Goal: Transaction & Acquisition: Purchase product/service

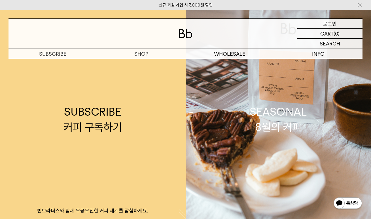
click at [326, 24] on p "로그인" at bounding box center [330, 24] width 14 height 10
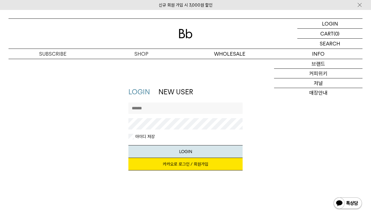
click at [158, 107] on input "text" at bounding box center [186, 107] width 114 height 11
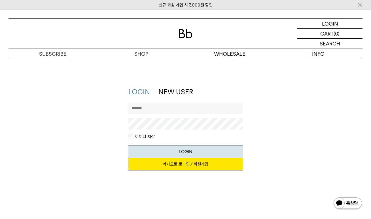
type input "*******"
click at [165, 167] on link "카카오로 로그인 / 회원가입" at bounding box center [186, 164] width 114 height 12
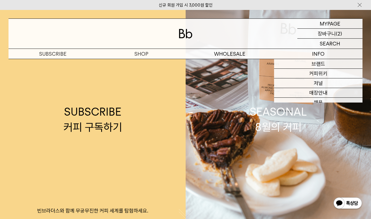
click at [335, 33] on p "장바구니" at bounding box center [327, 34] width 18 height 10
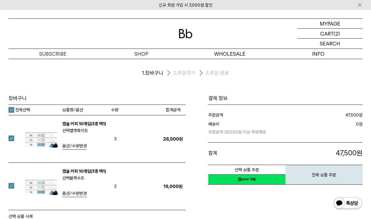
scroll to position [6, 0]
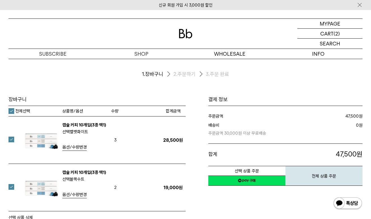
click at [72, 146] on span "옵션/수량변경" at bounding box center [74, 146] width 24 height 5
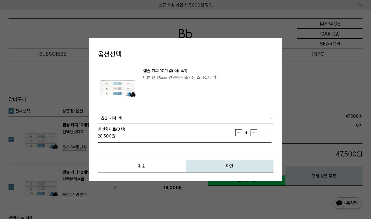
click at [237, 134] on button "감소" at bounding box center [238, 132] width 7 height 7
type input "*"
click at [229, 166] on span "확인" at bounding box center [229, 165] width 7 height 5
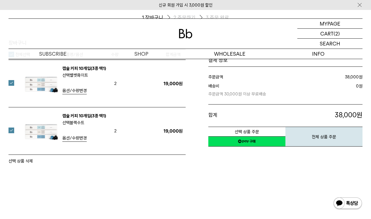
scroll to position [63, 0]
